Goal: Check status: Check status

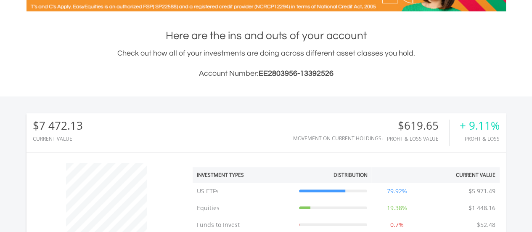
scroll to position [81, 160]
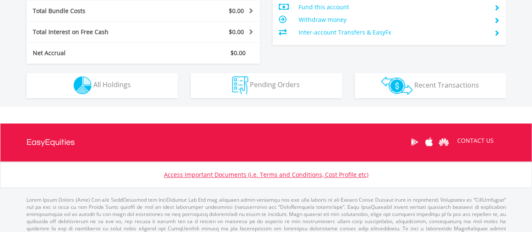
drag, startPoint x: 535, startPoint y: 36, endPoint x: 526, endPoint y: 190, distance: 154.3
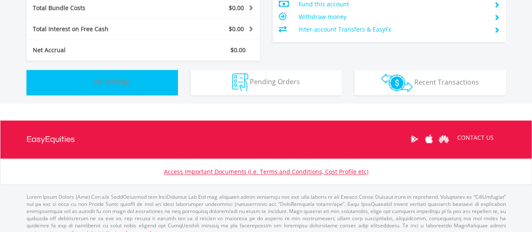
click at [122, 89] on button "Holdings All Holdings" at bounding box center [102, 82] width 151 height 25
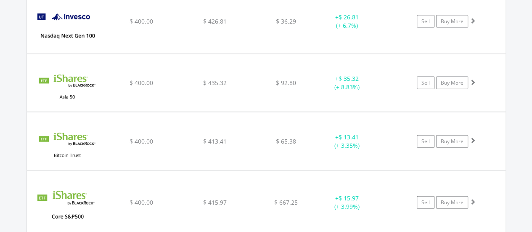
scroll to position [0, 0]
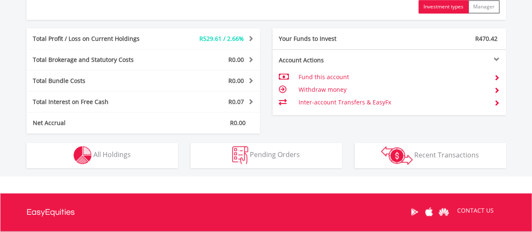
scroll to position [422, 0]
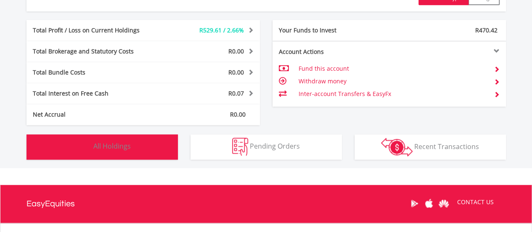
click at [96, 148] on span "All Holdings" at bounding box center [111, 145] width 37 height 9
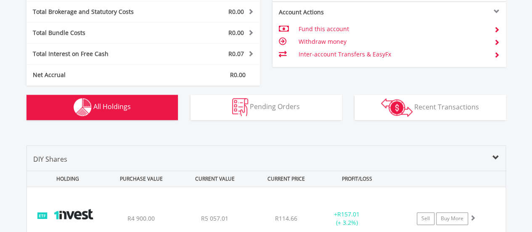
scroll to position [460, 0]
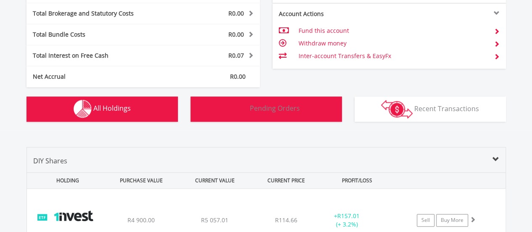
click at [288, 112] on span "Pending Orders" at bounding box center [275, 108] width 50 height 9
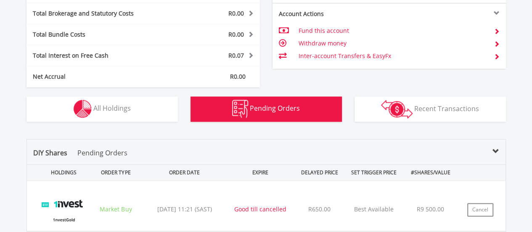
scroll to position [598, 0]
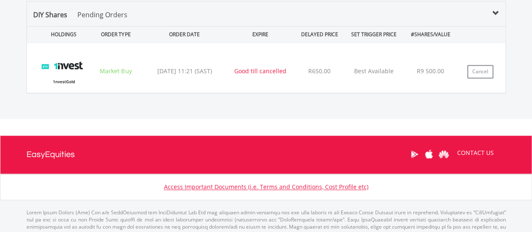
click at [64, 66] on img at bounding box center [63, 71] width 53 height 37
click at [108, 72] on div "Market Buy" at bounding box center [116, 71] width 48 height 8
